Goal: Entertainment & Leisure: Browse casually

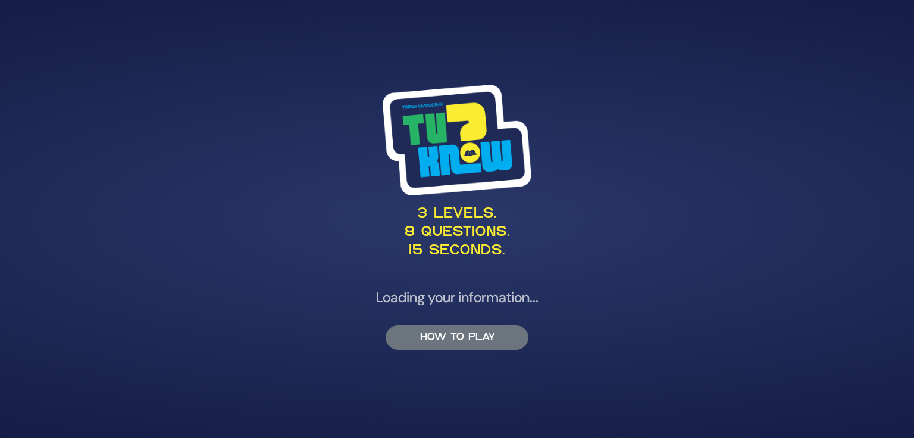
click at [486, 334] on button "HOW TO PLAY" at bounding box center [457, 337] width 143 height 24
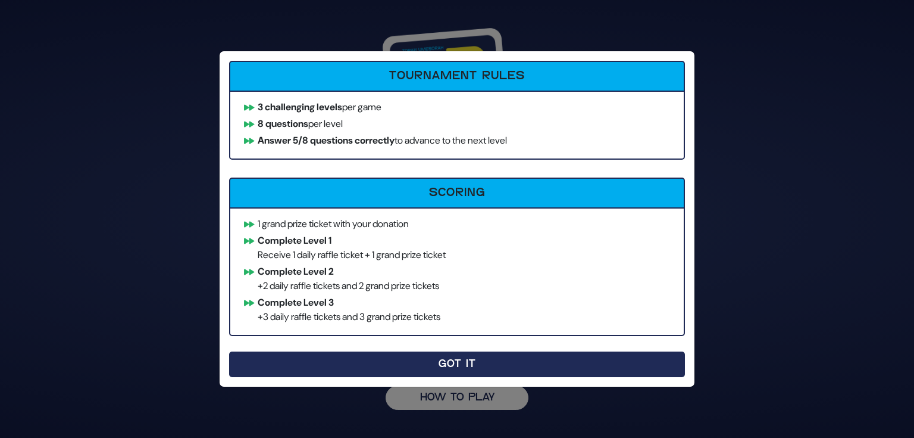
click at [456, 361] on button "Got It" at bounding box center [457, 364] width 456 height 26
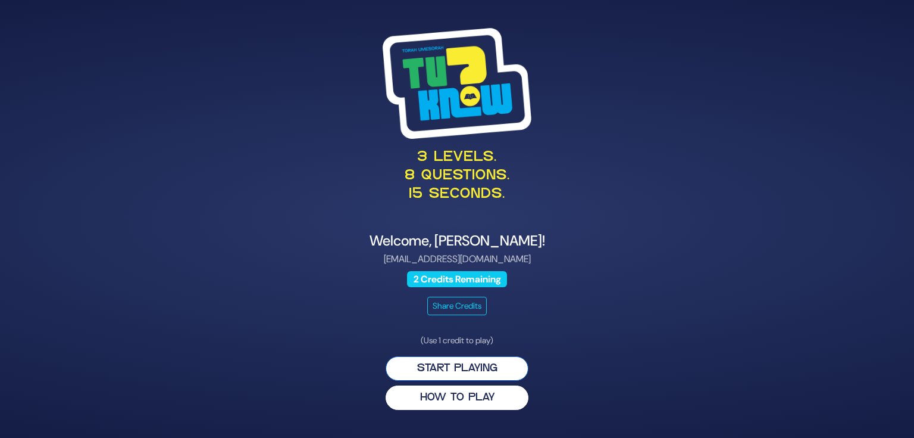
click at [475, 370] on button "Start Playing" at bounding box center [457, 368] width 143 height 24
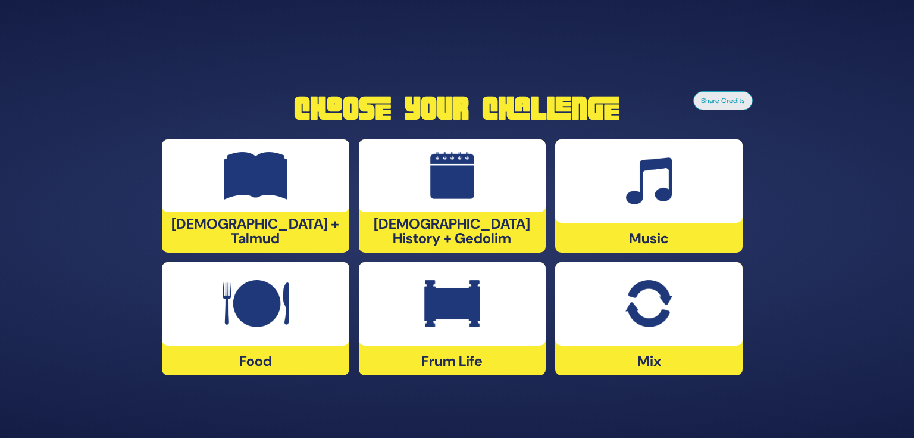
click at [471, 308] on img at bounding box center [452, 304] width 56 height 48
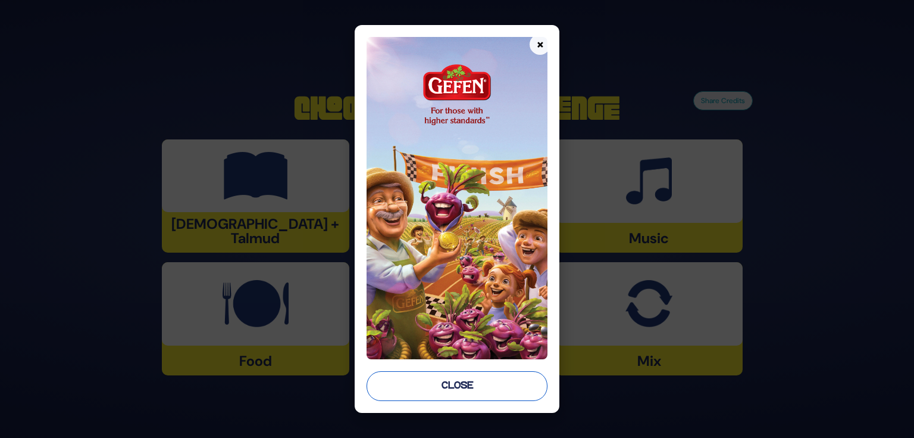
click at [460, 385] on button "Close" at bounding box center [458, 386] width 182 height 30
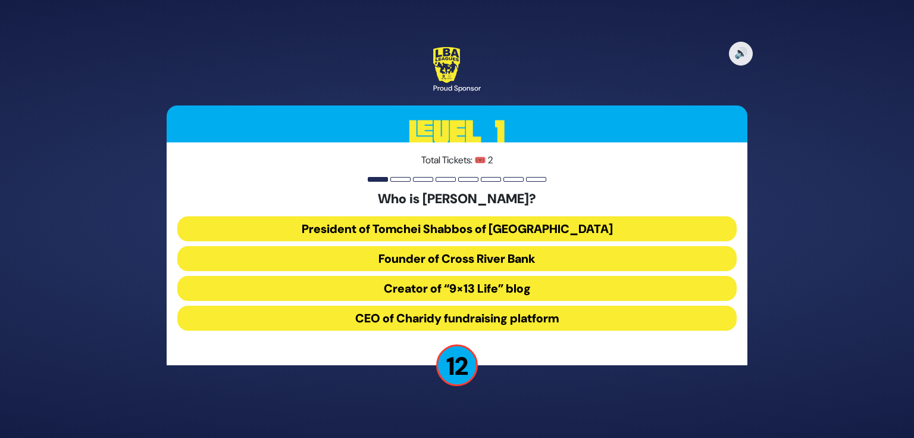
click at [486, 231] on button "President of Tomchei Shabbos of [GEOGRAPHIC_DATA]" at bounding box center [457, 228] width 560 height 25
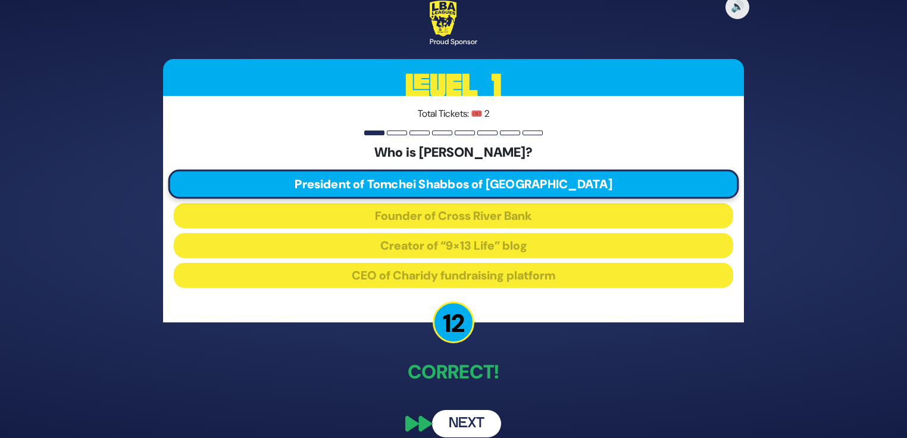
click at [464, 420] on button "Next" at bounding box center [466, 423] width 69 height 27
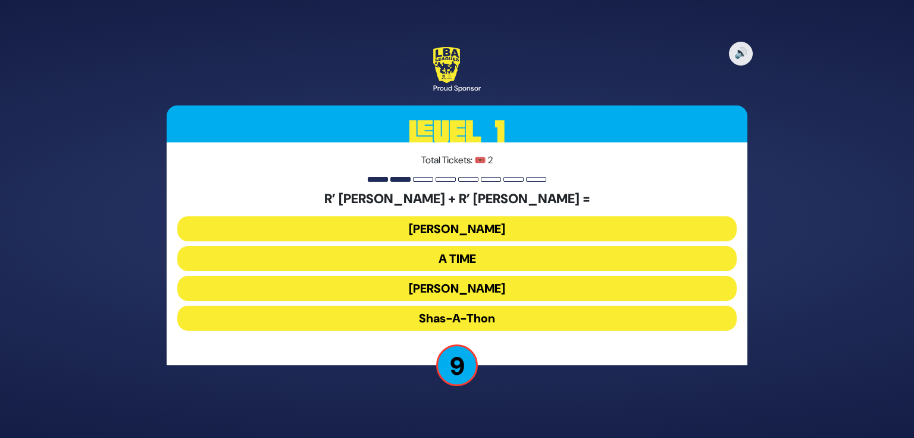
click at [466, 227] on button "[PERSON_NAME]" at bounding box center [457, 228] width 560 height 25
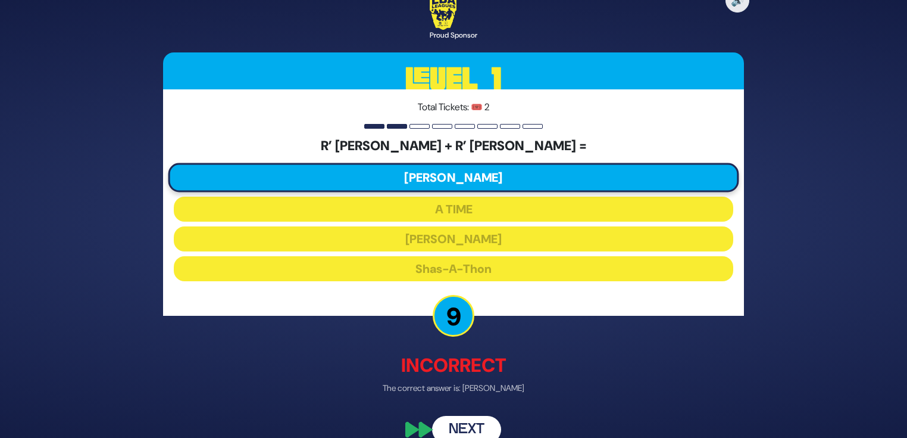
click at [458, 421] on button "Next" at bounding box center [466, 429] width 69 height 27
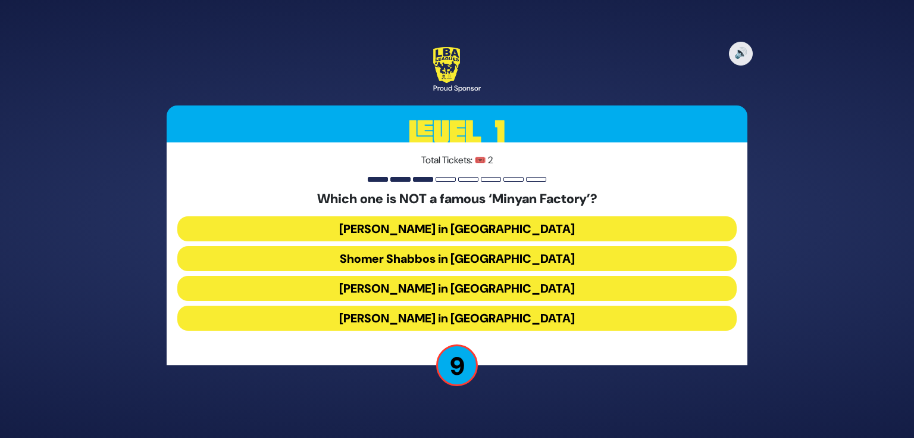
click at [436, 320] on button "[PERSON_NAME] in [GEOGRAPHIC_DATA]" at bounding box center [457, 317] width 560 height 25
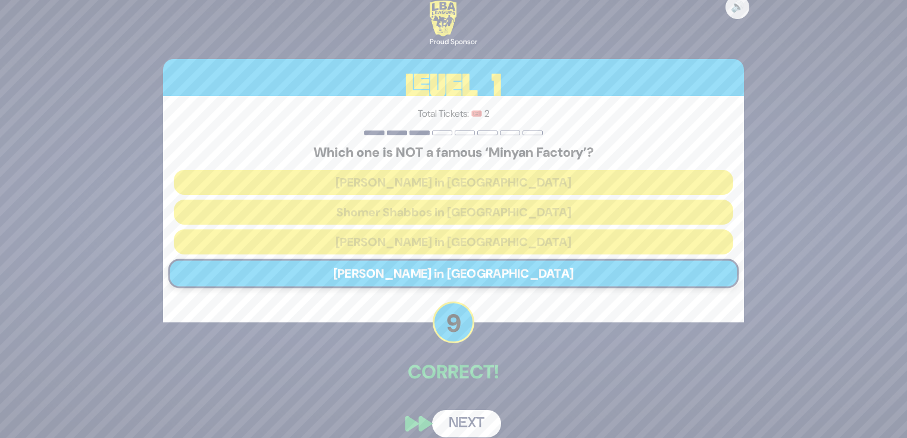
click at [471, 415] on button "Next" at bounding box center [466, 423] width 69 height 27
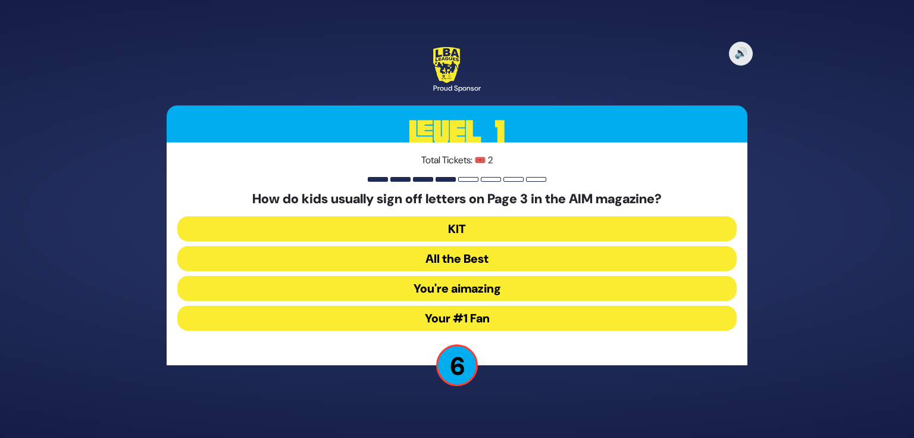
click at [474, 229] on button "KIT" at bounding box center [457, 228] width 560 height 25
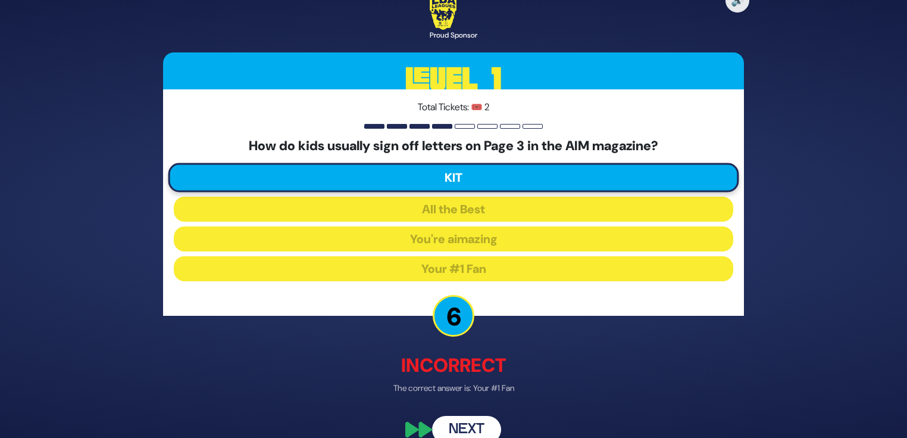
click at [460, 436] on button "Next" at bounding box center [466, 429] width 69 height 27
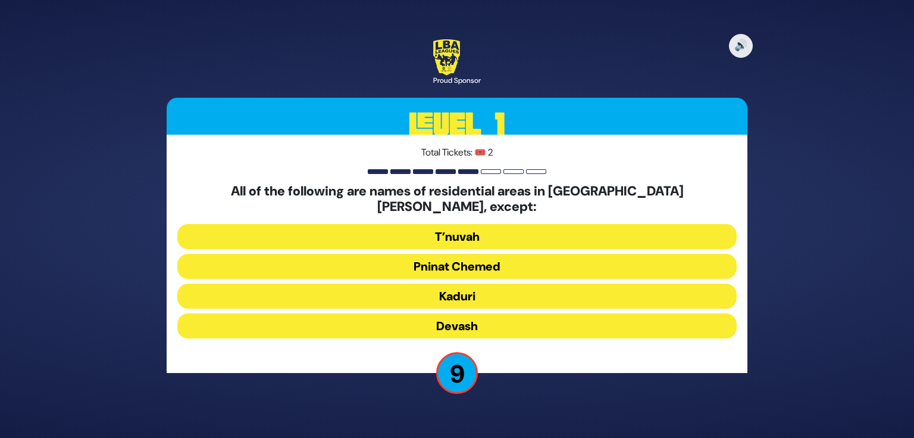
click at [474, 313] on button "Devash" at bounding box center [457, 325] width 560 height 25
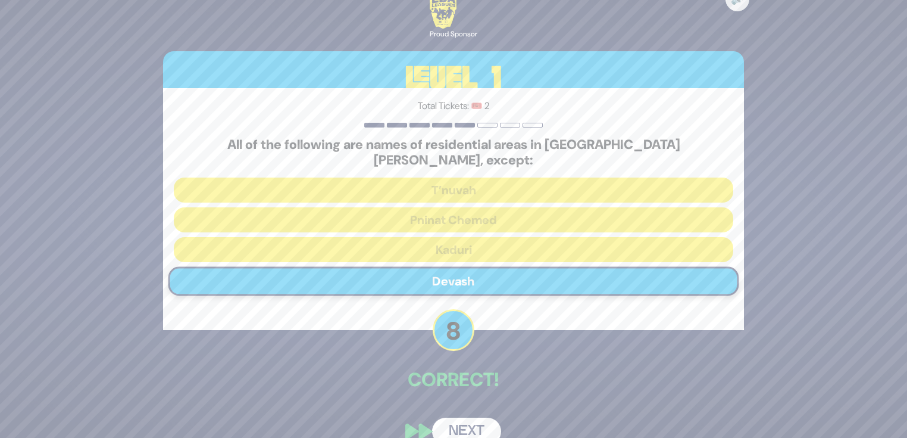
click at [464, 421] on button "Next" at bounding box center [466, 430] width 69 height 27
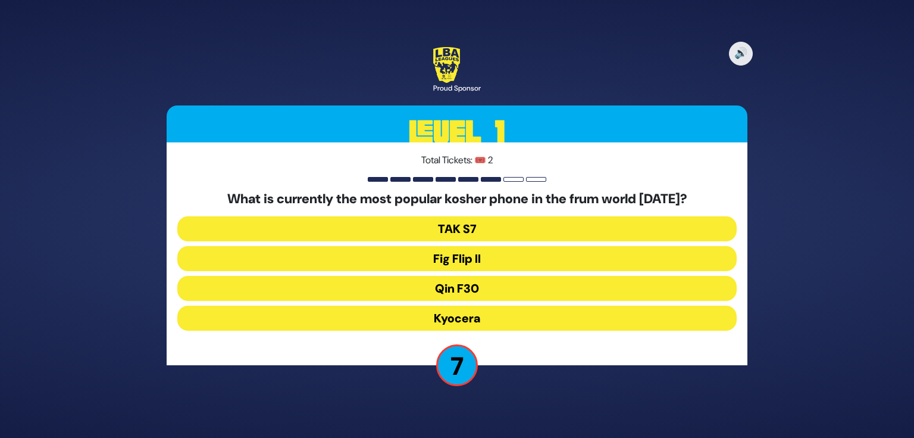
click at [460, 255] on button "Fig Flip II" at bounding box center [457, 258] width 560 height 25
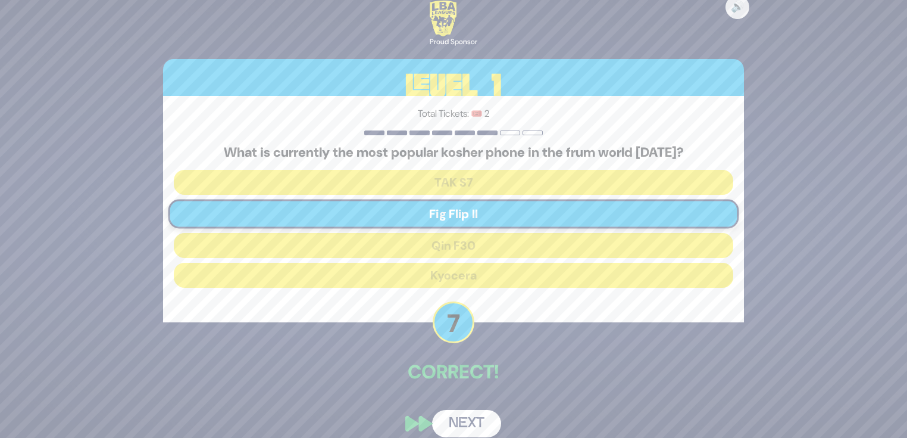
click at [474, 423] on button "Next" at bounding box center [466, 423] width 69 height 27
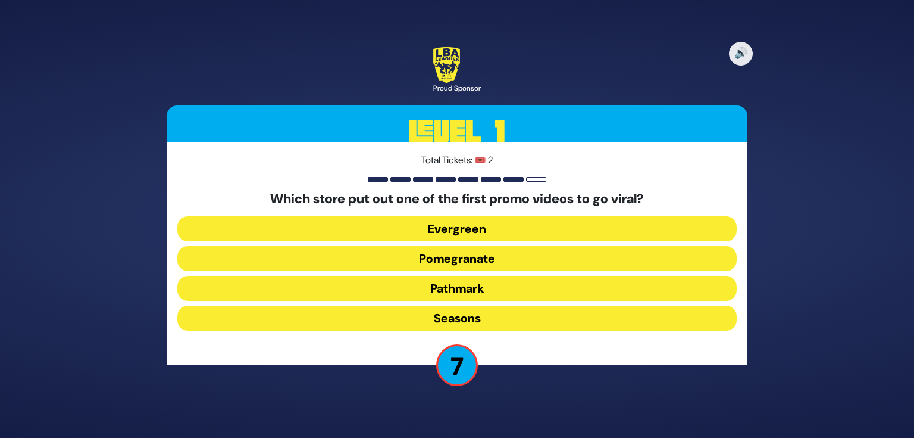
click at [461, 321] on button "Seasons" at bounding box center [457, 317] width 560 height 25
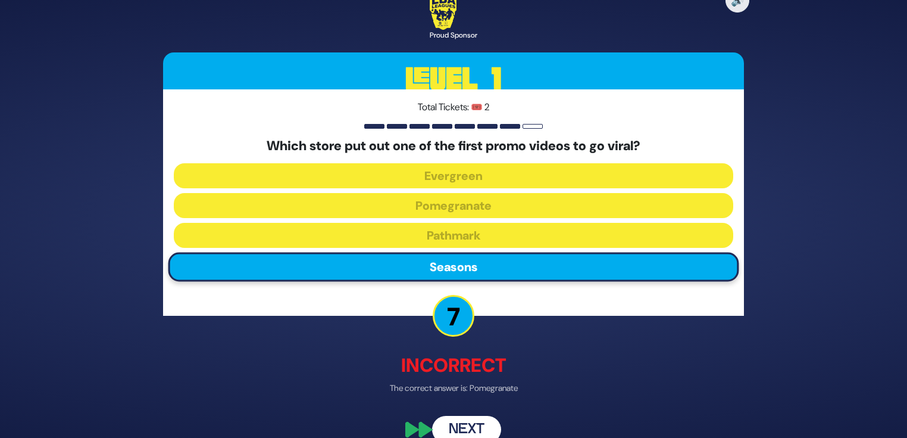
click at [469, 425] on button "Next" at bounding box center [466, 429] width 69 height 27
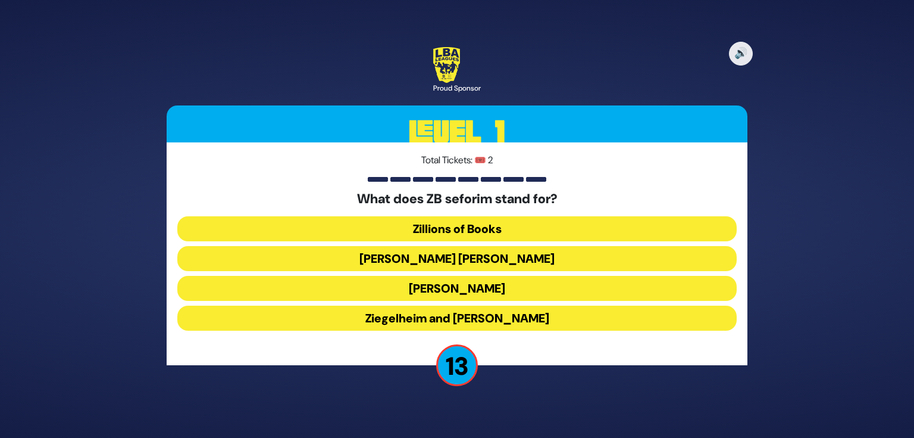
click at [465, 252] on button "[PERSON_NAME] [PERSON_NAME]" at bounding box center [457, 258] width 560 height 25
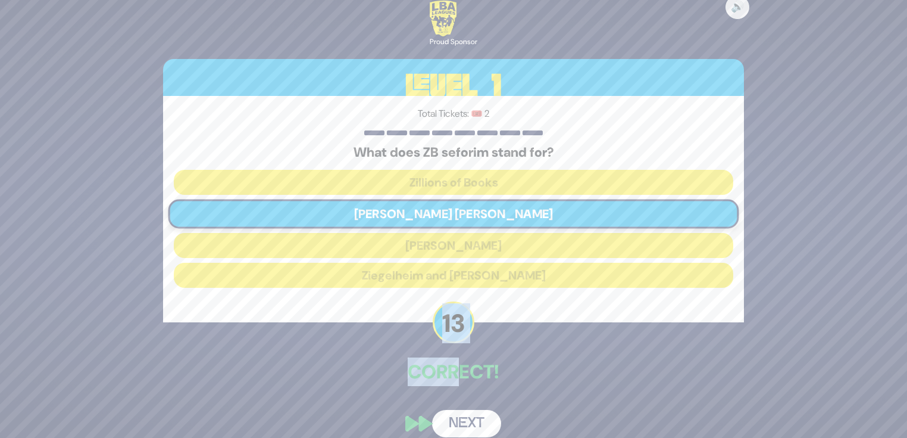
drag, startPoint x: 446, startPoint y: 357, endPoint x: 455, endPoint y: 380, distance: 24.7
click at [455, 380] on div "🔊 Proud Sponsor Level 1 Total Tickets: 🎟️ 2 What does ZB seforim stand for? Zil…" at bounding box center [454, 218] width 610 height 465
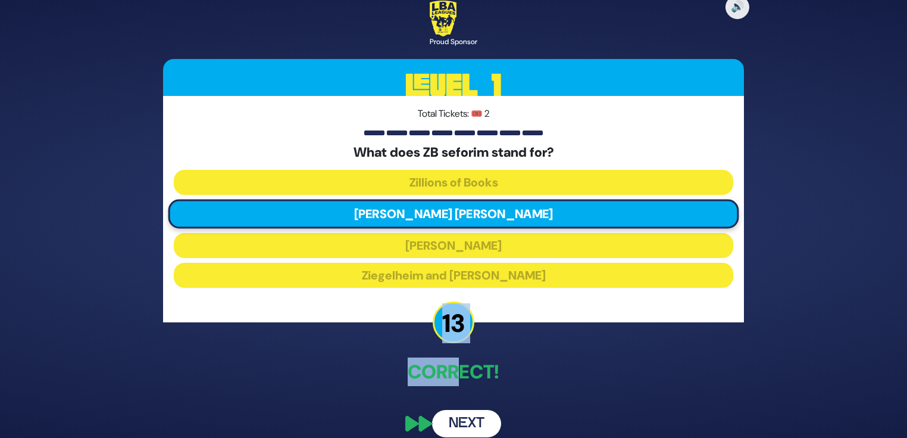
click at [467, 426] on button "Next" at bounding box center [466, 423] width 69 height 27
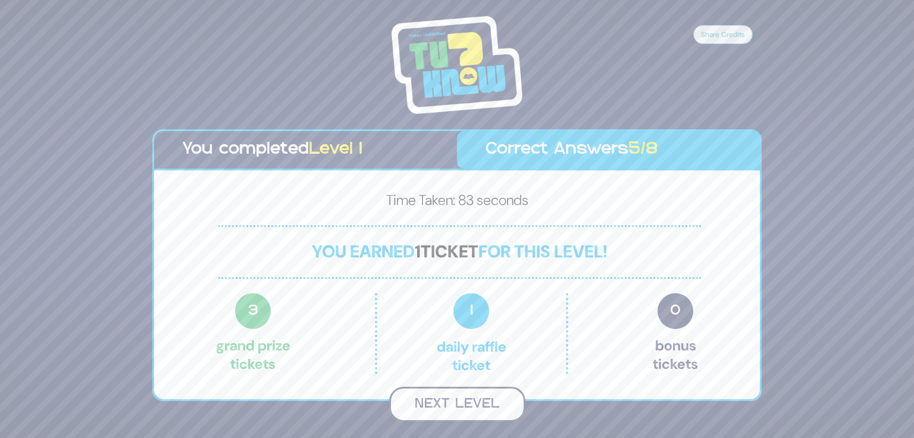
click at [480, 401] on button "Next Level" at bounding box center [457, 403] width 136 height 35
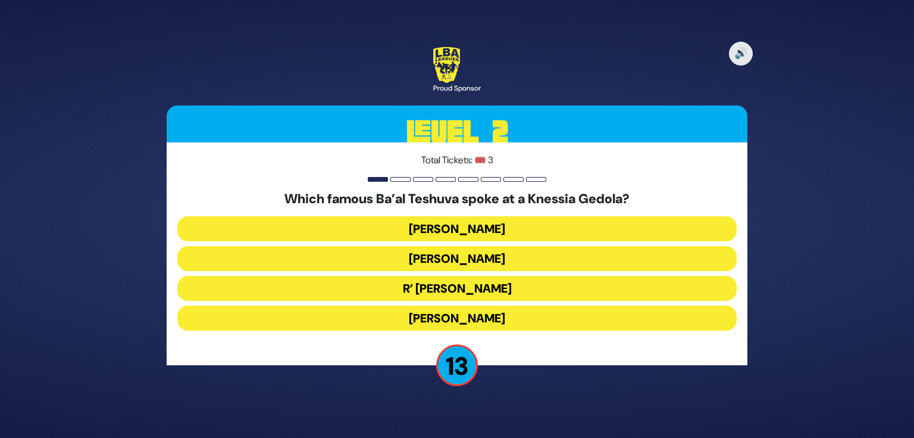
click at [464, 251] on button "[PERSON_NAME]" at bounding box center [457, 258] width 560 height 25
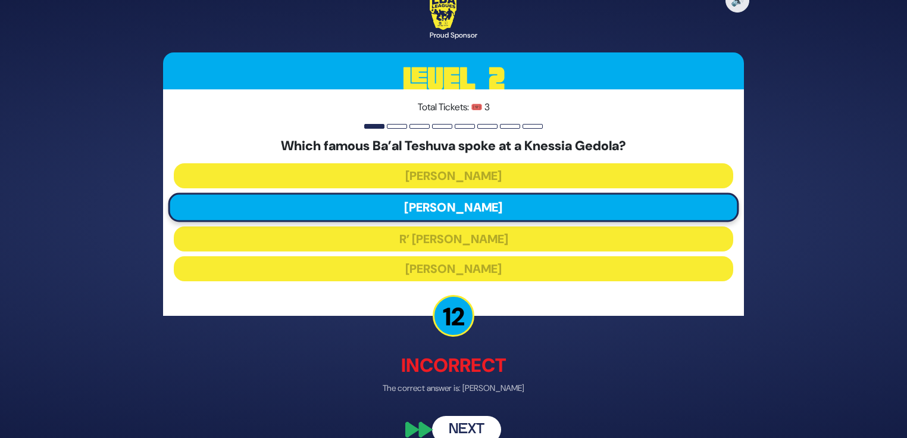
click at [473, 426] on button "Next" at bounding box center [466, 429] width 69 height 27
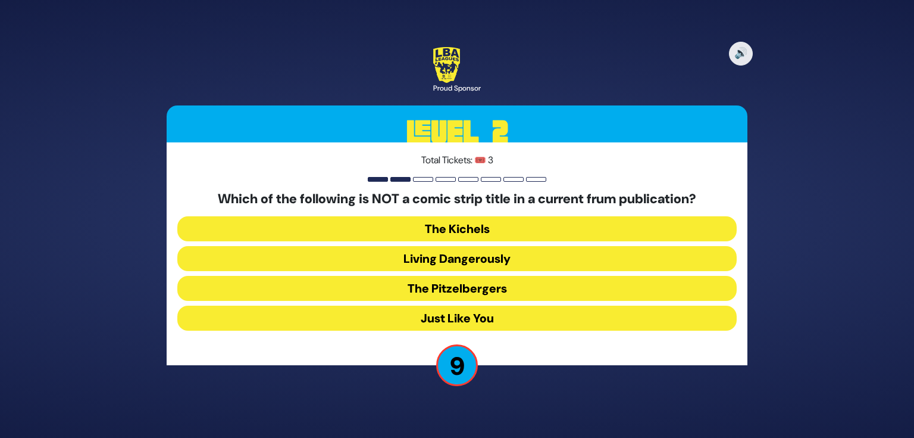
click at [486, 257] on button "Living Dangerously" at bounding box center [457, 258] width 560 height 25
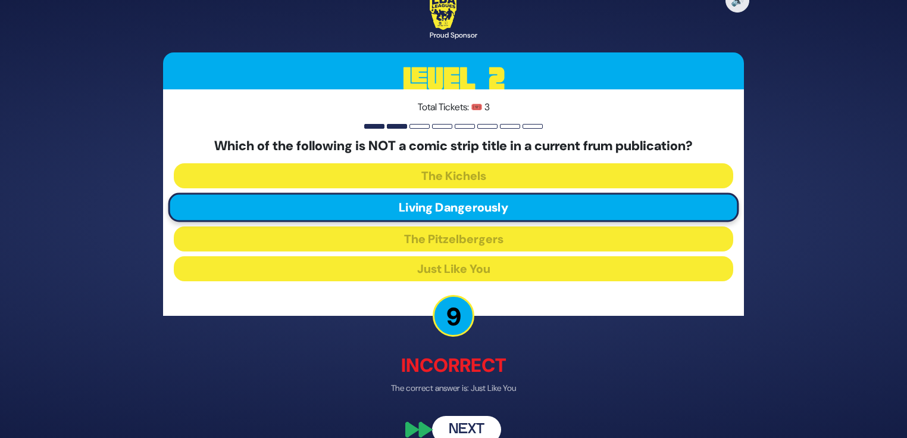
click at [479, 430] on button "Next" at bounding box center [466, 429] width 69 height 27
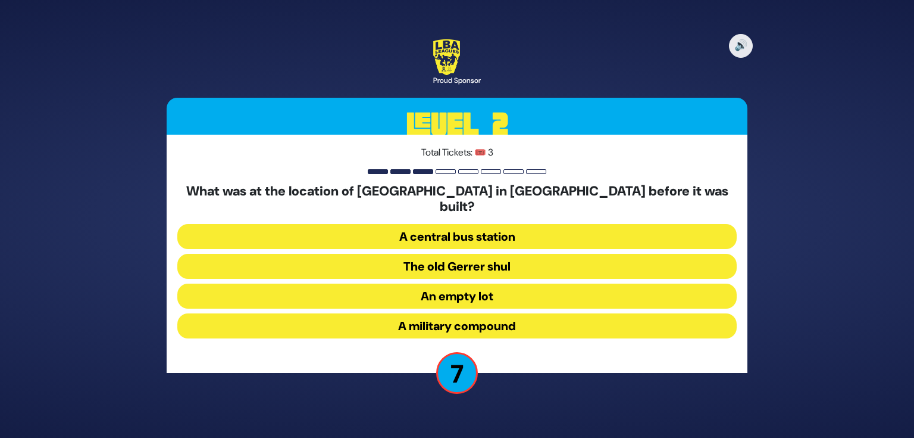
click at [433, 313] on button "A military compound" at bounding box center [457, 325] width 560 height 25
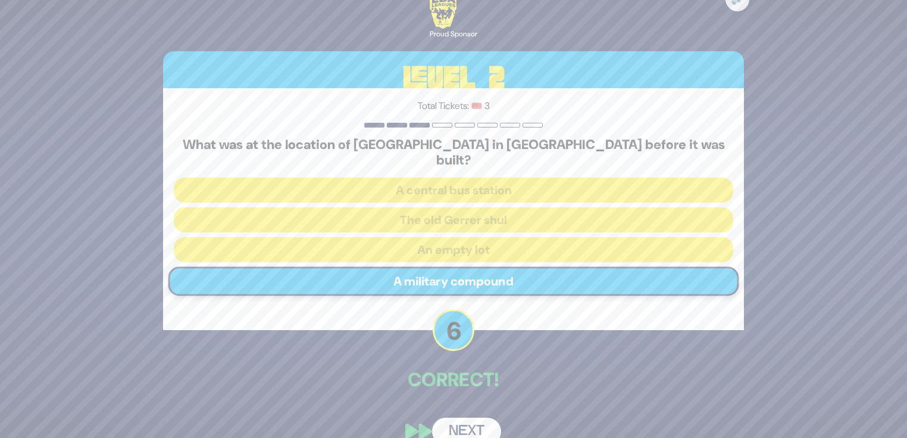
click at [465, 422] on button "Next" at bounding box center [466, 430] width 69 height 27
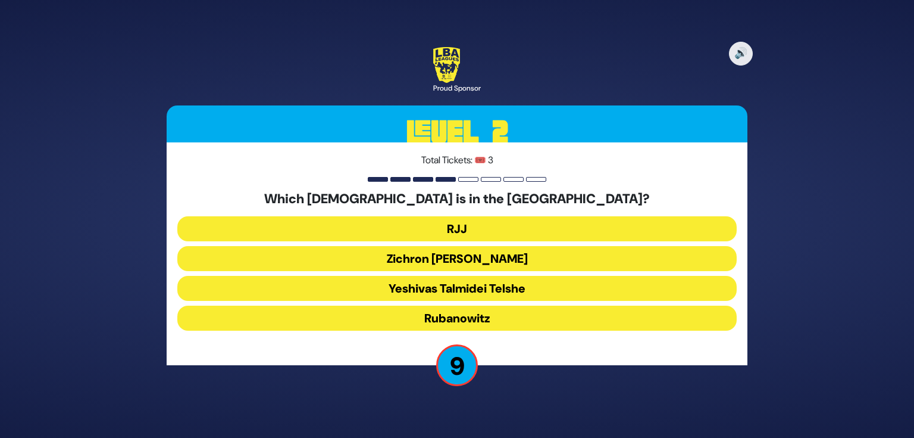
click at [477, 288] on button "Yeshivas Talmidei Telshe" at bounding box center [457, 288] width 560 height 25
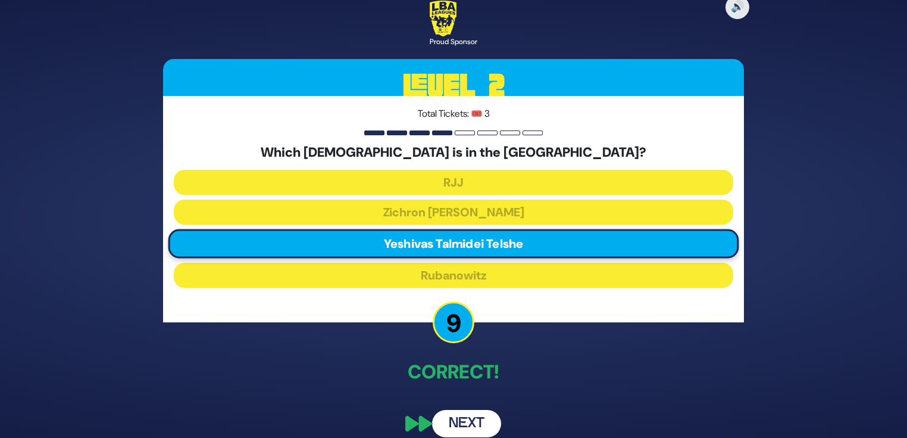
click at [461, 417] on button "Next" at bounding box center [466, 423] width 69 height 27
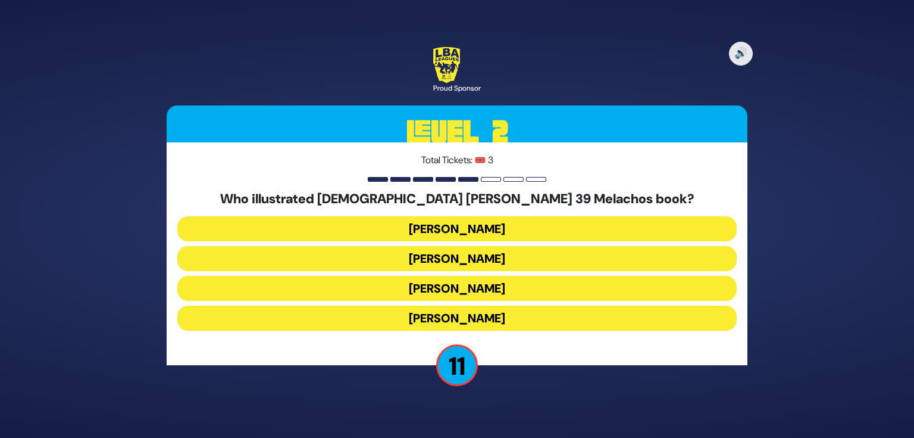
click at [454, 227] on button "[PERSON_NAME]" at bounding box center [457, 228] width 560 height 25
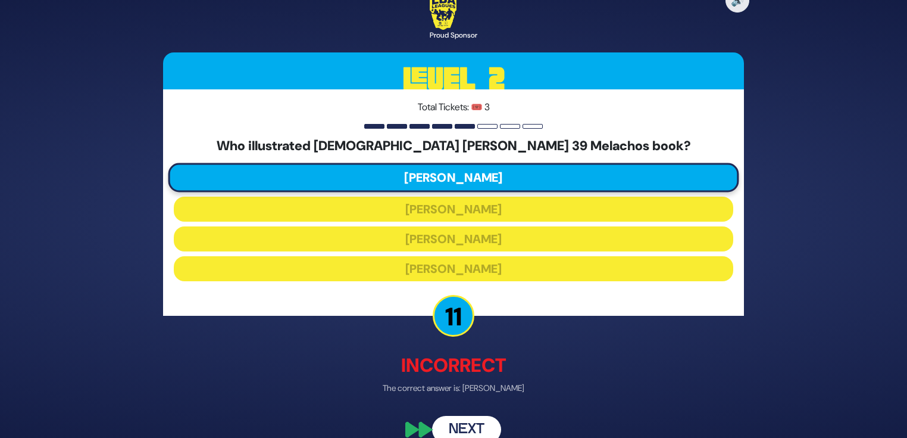
click at [465, 430] on button "Next" at bounding box center [466, 429] width 69 height 27
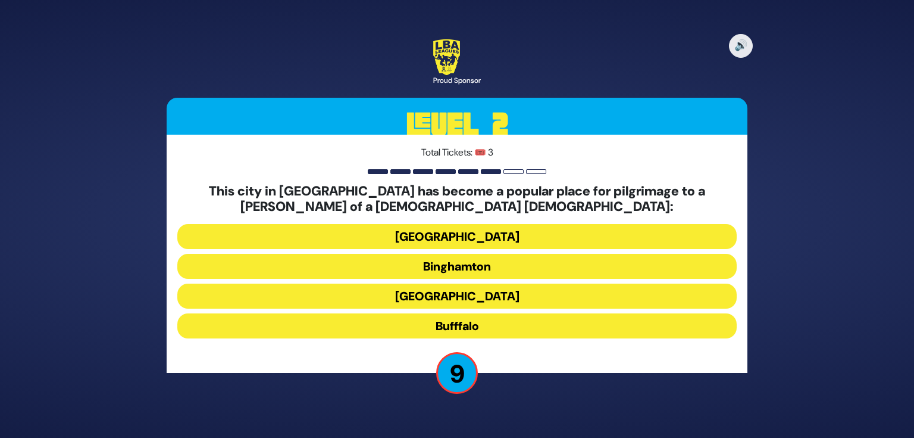
click at [471, 324] on button "Bufffalo" at bounding box center [457, 325] width 560 height 25
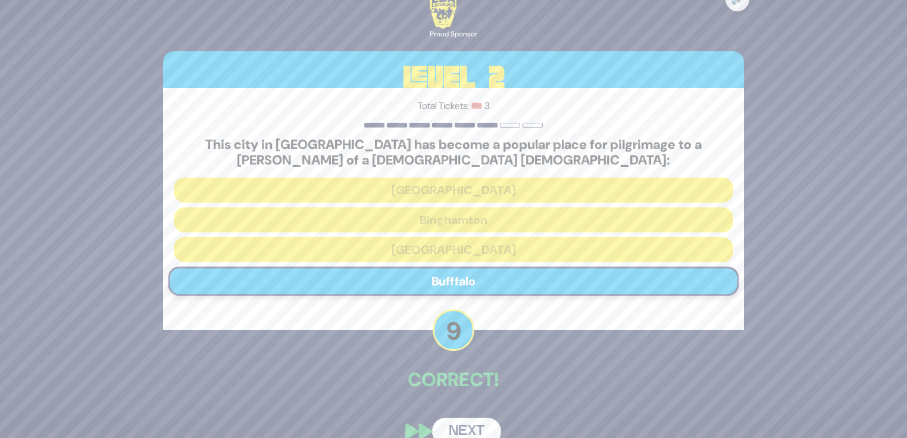
click at [460, 424] on button "Next" at bounding box center [466, 430] width 69 height 27
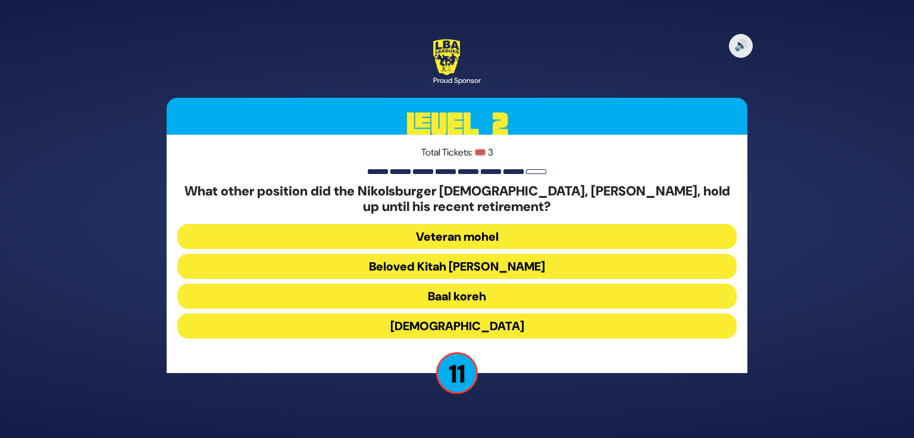
click at [493, 267] on button "Beloved Kitah [PERSON_NAME]" at bounding box center [457, 266] width 560 height 25
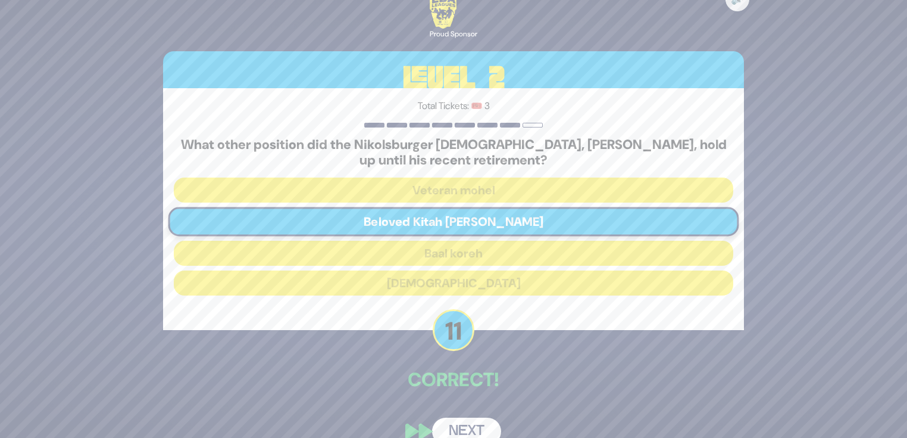
scroll to position [21, 0]
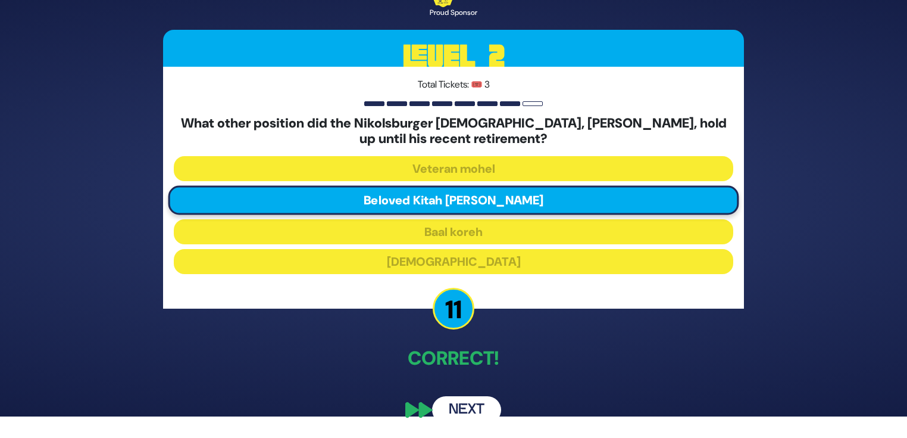
click at [466, 407] on button "Next" at bounding box center [466, 409] width 69 height 27
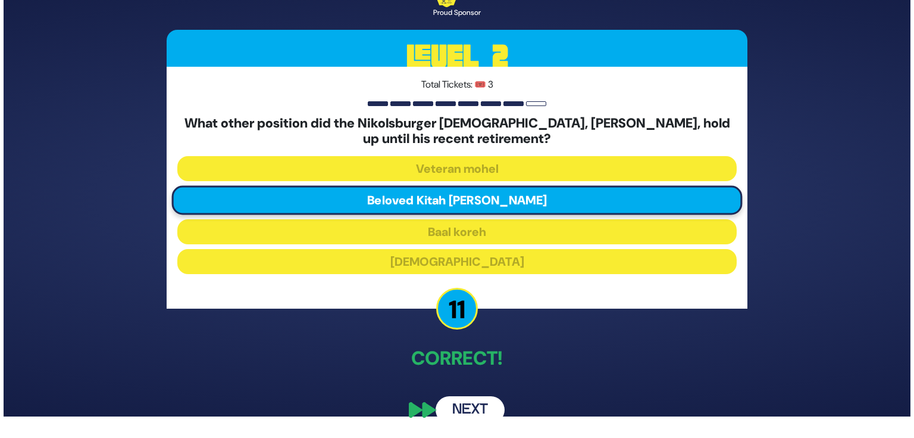
scroll to position [0, 0]
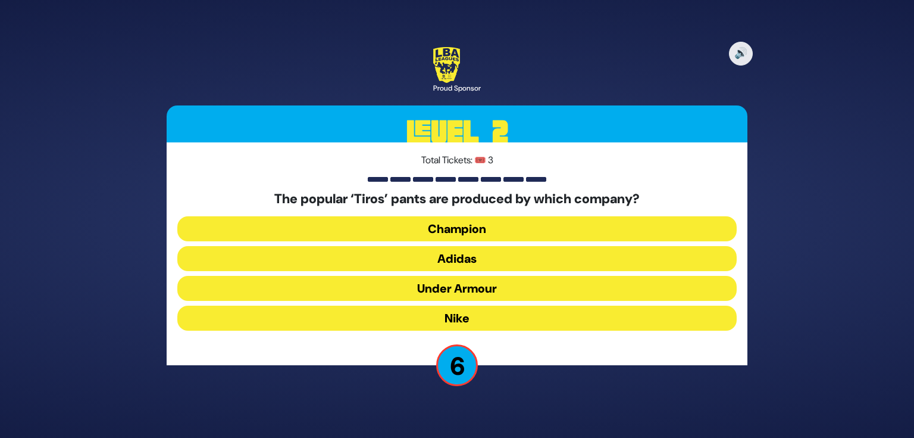
click at [461, 260] on button "Adidas" at bounding box center [457, 258] width 560 height 25
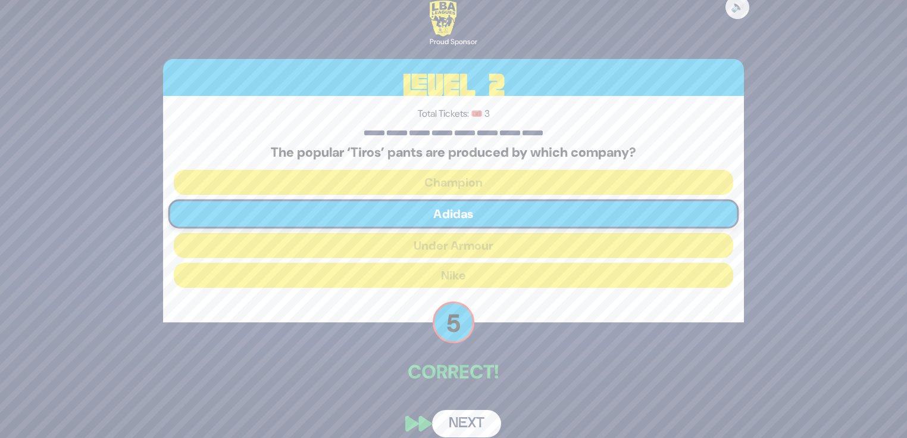
click at [467, 424] on button "Next" at bounding box center [466, 423] width 69 height 27
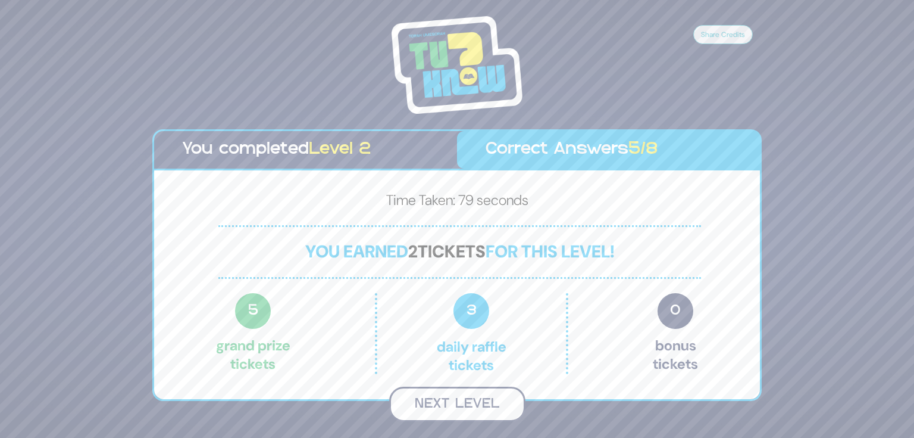
click at [477, 405] on button "Next Level" at bounding box center [457, 403] width 136 height 35
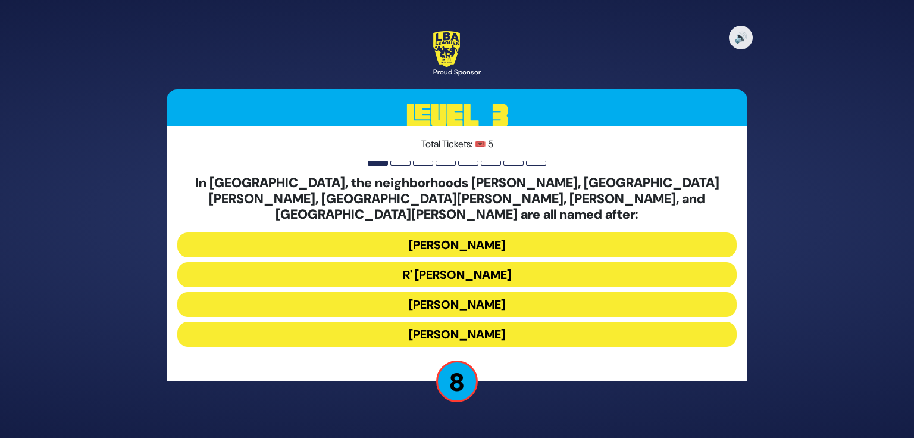
click at [459, 298] on button "[PERSON_NAME]" at bounding box center [457, 304] width 560 height 25
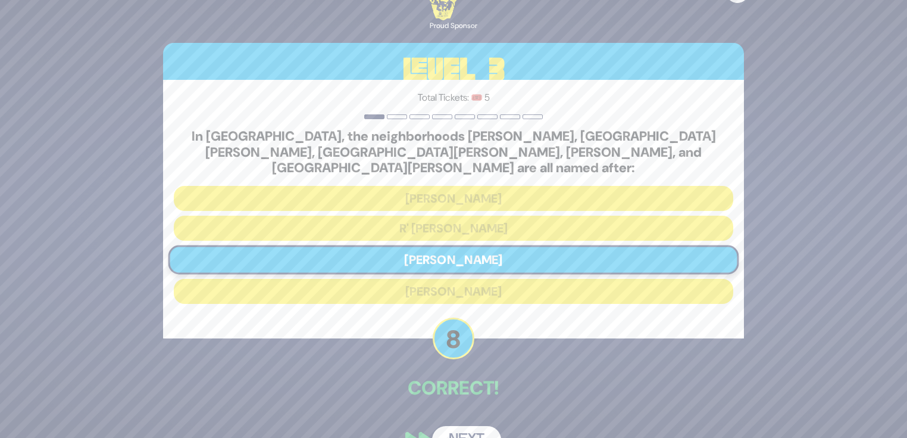
click at [473, 426] on button "Next" at bounding box center [466, 439] width 69 height 27
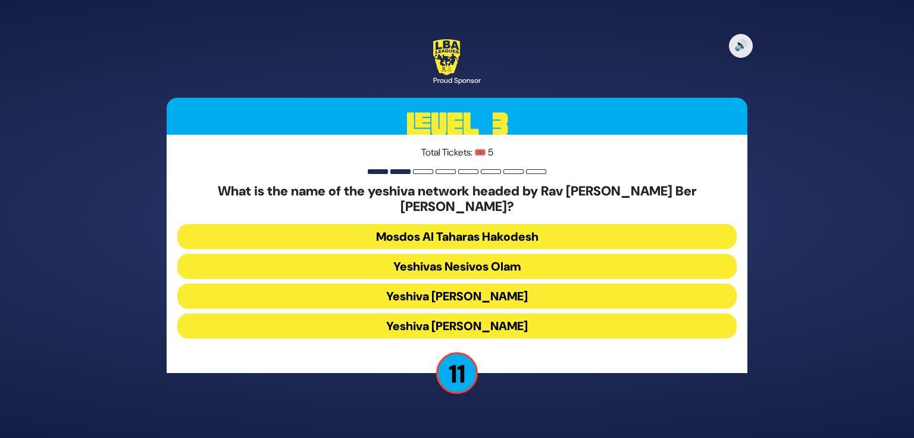
click at [468, 318] on button "Yeshiva [PERSON_NAME]" at bounding box center [457, 325] width 560 height 25
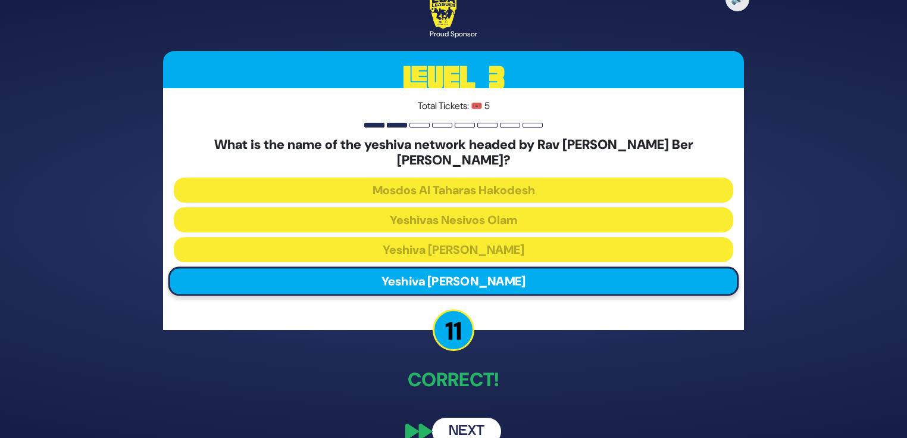
click at [474, 418] on button "Next" at bounding box center [466, 430] width 69 height 27
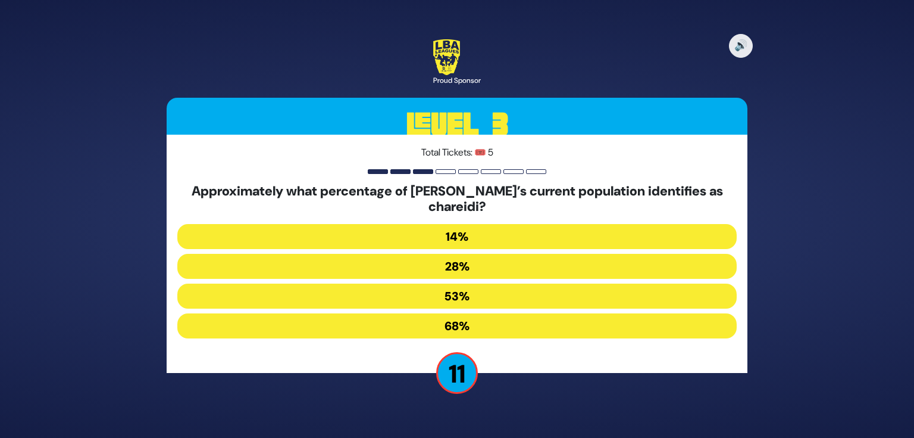
click at [490, 295] on button "53%" at bounding box center [457, 295] width 560 height 25
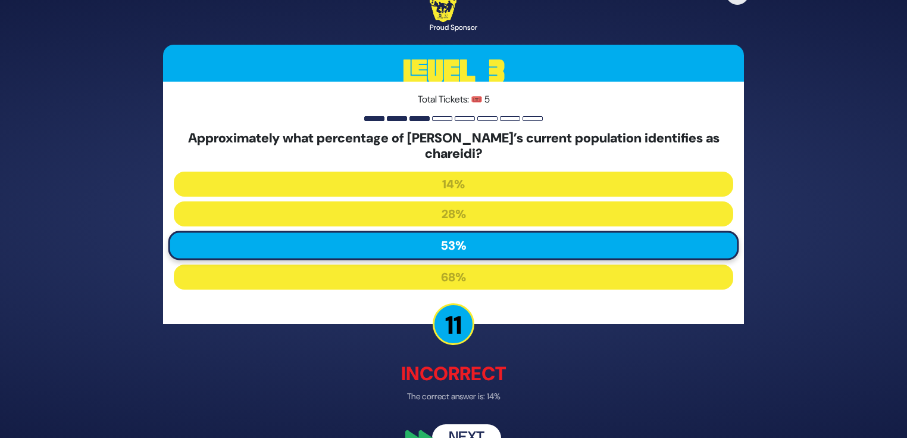
click at [479, 429] on button "Next" at bounding box center [466, 437] width 69 height 27
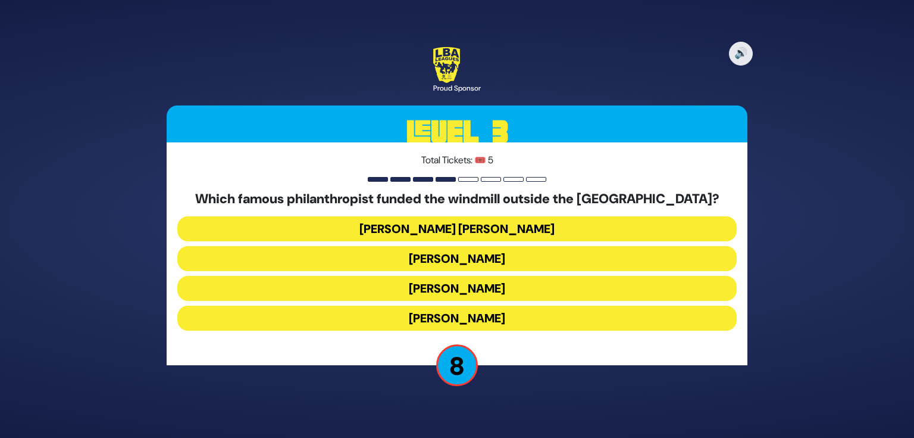
click at [478, 289] on button "[PERSON_NAME]" at bounding box center [457, 288] width 560 height 25
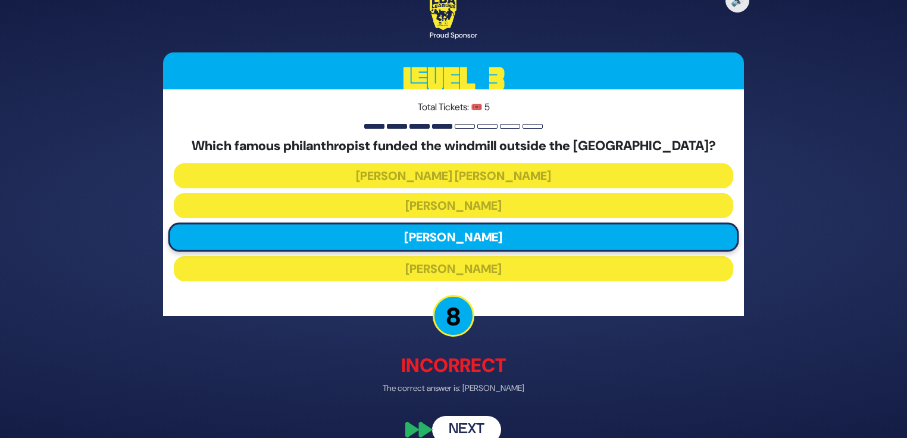
click at [464, 426] on button "Next" at bounding box center [466, 429] width 69 height 27
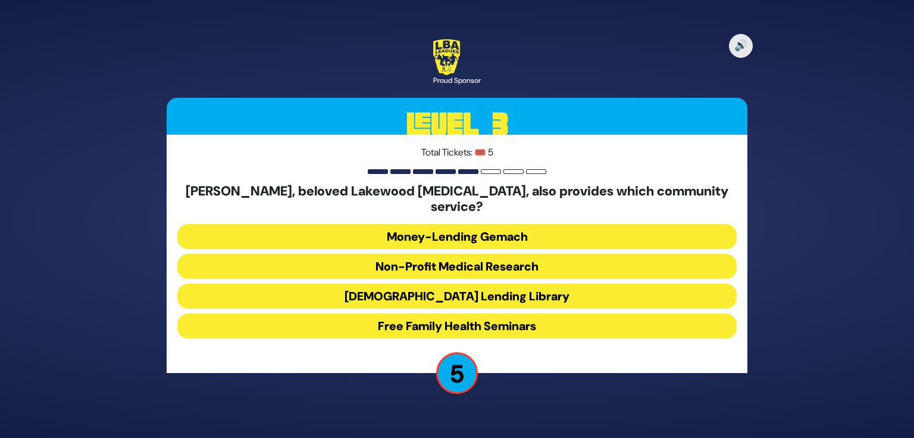
click at [420, 319] on button "Free Family Health Seminars" at bounding box center [457, 325] width 560 height 25
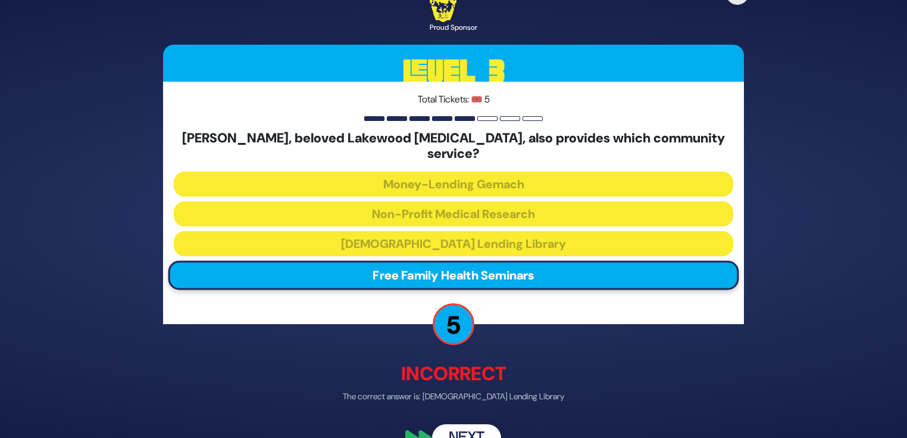
click at [463, 424] on button "Next" at bounding box center [466, 437] width 69 height 27
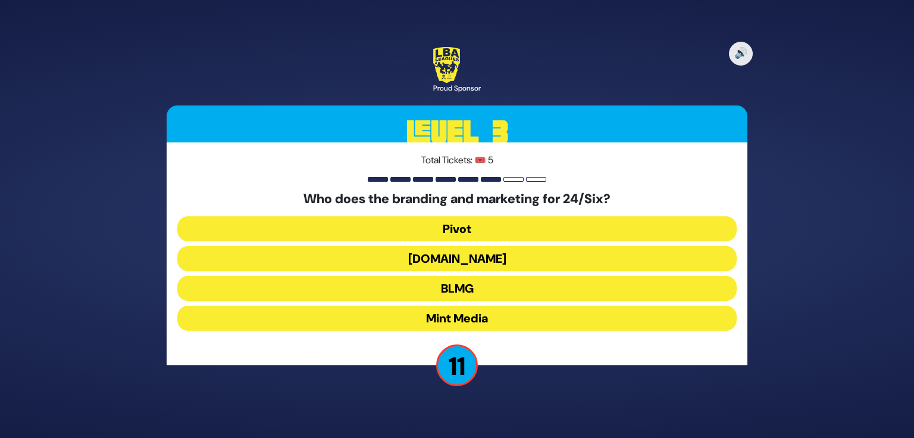
click at [474, 229] on button "Pivot" at bounding box center [457, 228] width 560 height 25
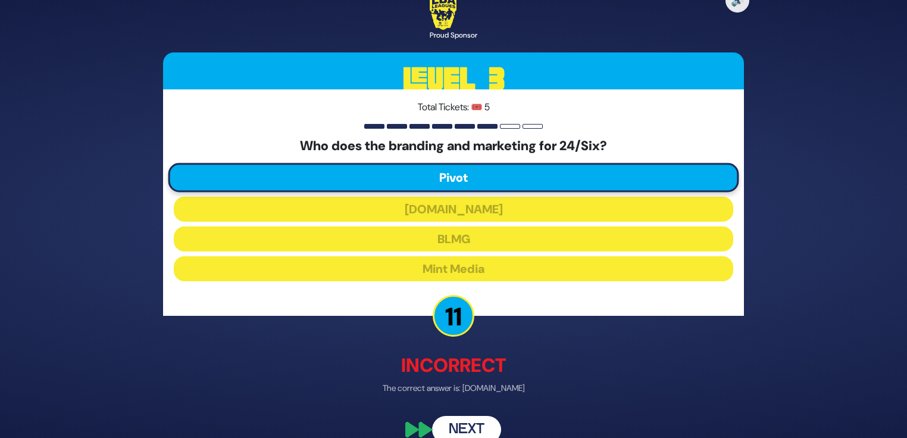
click at [478, 426] on button "Next" at bounding box center [466, 429] width 69 height 27
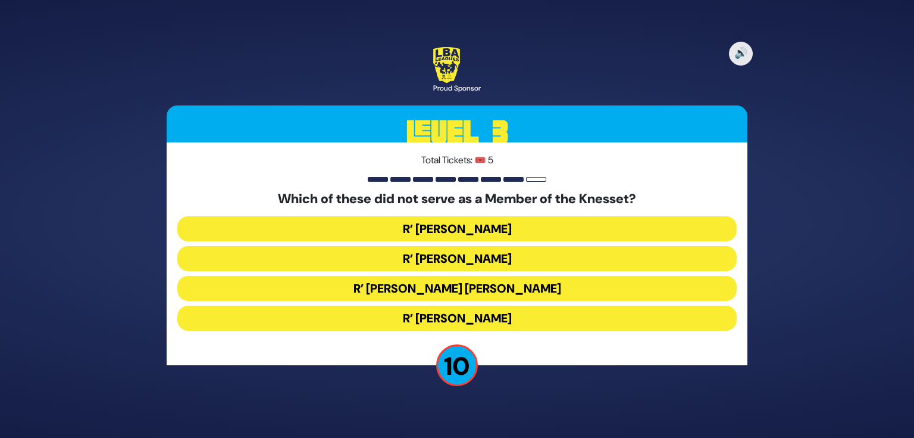
click at [428, 317] on button "R’ [PERSON_NAME]" at bounding box center [457, 317] width 560 height 25
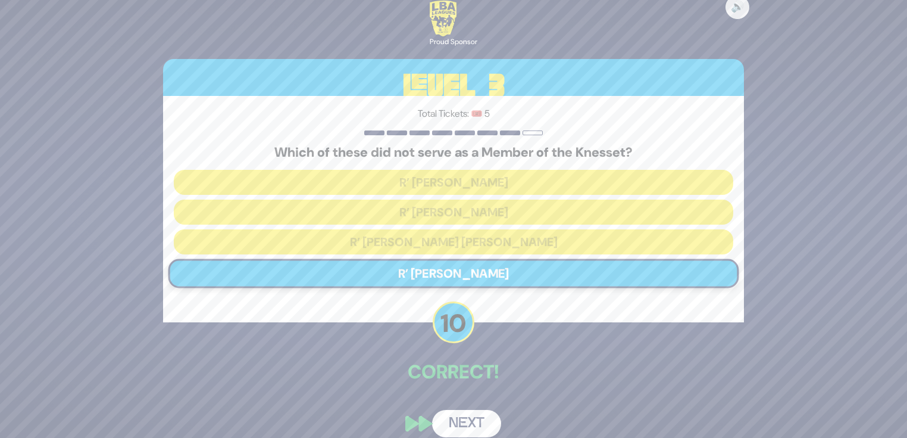
click at [468, 421] on button "Next" at bounding box center [466, 423] width 69 height 27
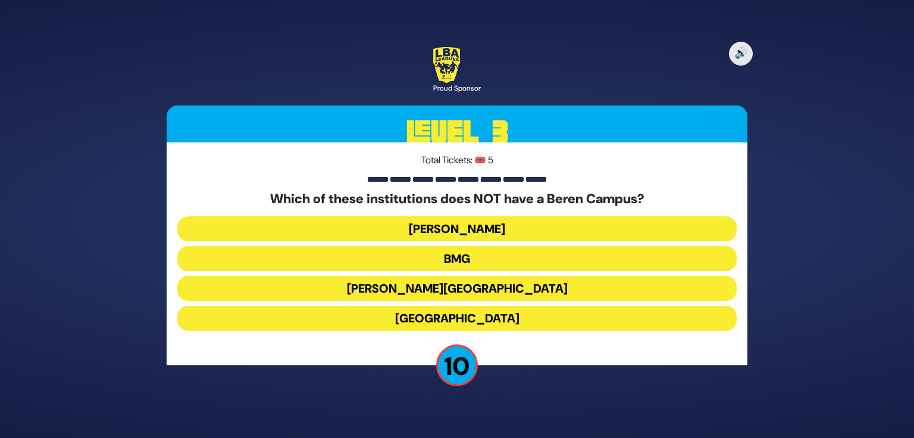
click at [416, 319] on button "[GEOGRAPHIC_DATA]" at bounding box center [457, 317] width 560 height 25
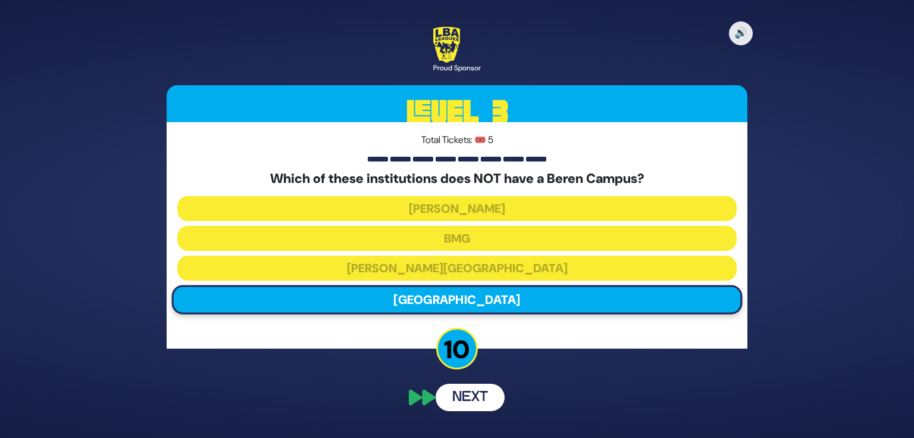
click at [457, 395] on button "Next" at bounding box center [470, 396] width 69 height 27
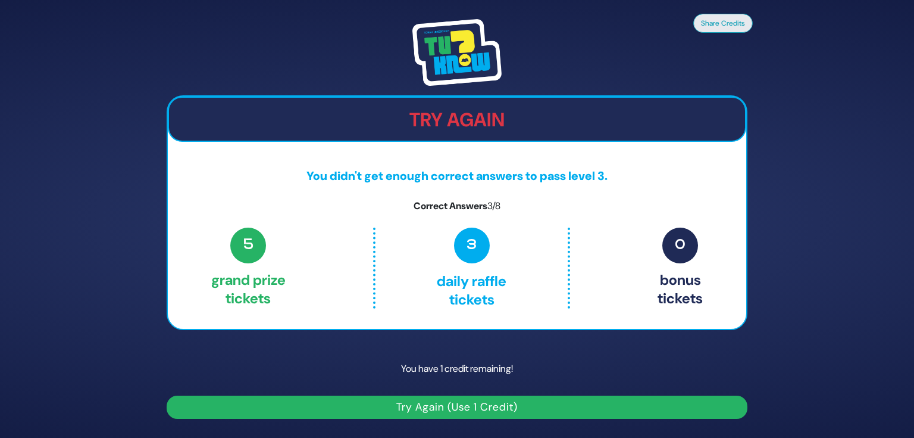
click at [500, 405] on button "Try Again (Use 1 Credit)" at bounding box center [457, 406] width 581 height 23
click at [461, 406] on button "Try Again (Use 1 Credit)" at bounding box center [457, 406] width 581 height 23
click at [449, 410] on button "Try Again (Use 1 Credit)" at bounding box center [457, 406] width 581 height 23
click at [450, 408] on button "Try Again (Use 1 Credit)" at bounding box center [457, 406] width 581 height 23
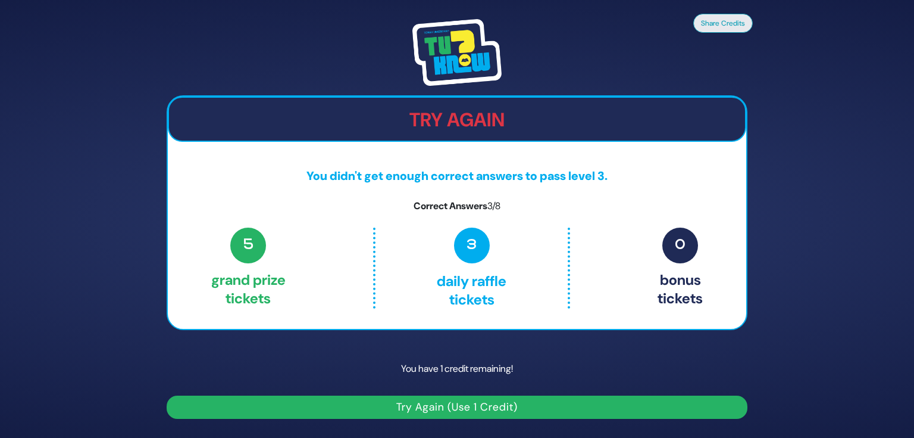
click at [450, 408] on button "Try Again (Use 1 Credit)" at bounding box center [457, 406] width 581 height 23
click at [677, 257] on span "0" at bounding box center [681, 245] width 36 height 36
click at [715, 26] on button "Share Credits" at bounding box center [723, 22] width 60 height 19
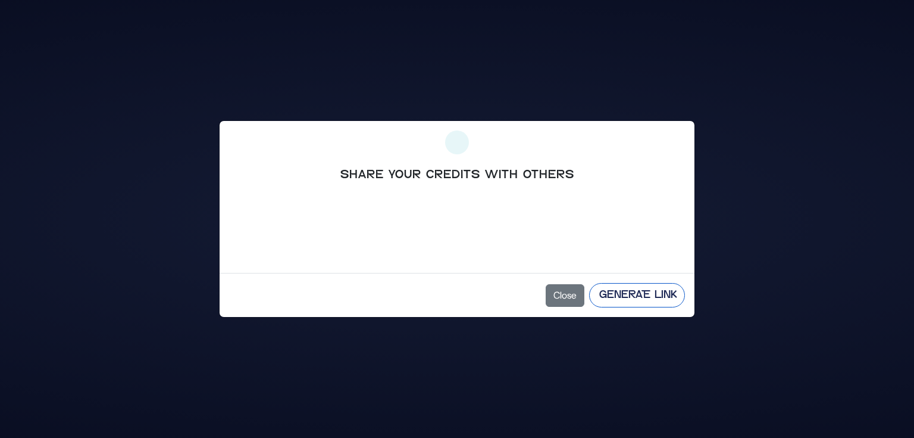
click at [634, 293] on button "Generate Link" at bounding box center [637, 295] width 96 height 24
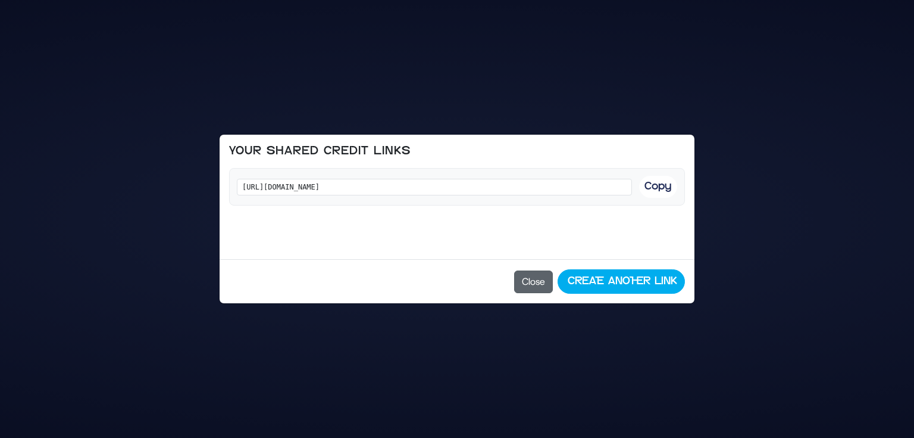
click at [533, 278] on button "Close" at bounding box center [533, 281] width 39 height 23
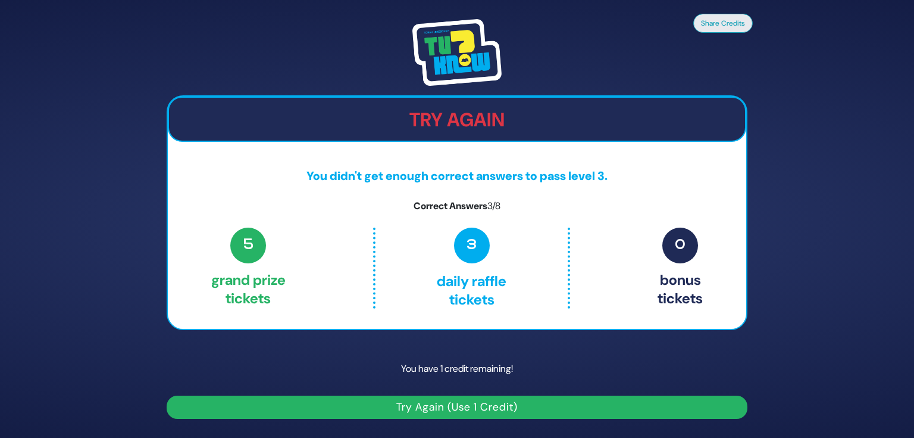
click at [475, 232] on span "3" at bounding box center [472, 245] width 36 height 36
